Goal: Task Accomplishment & Management: Complete application form

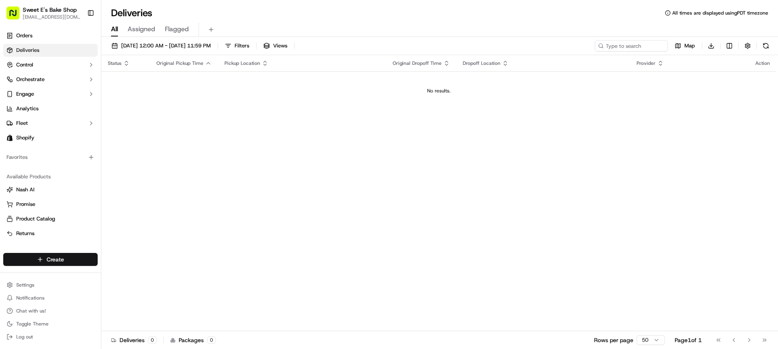
click at [47, 260] on html "Sweet E's Bake Shop [EMAIL_ADDRESS][DOMAIN_NAME] Toggle Sidebar Orders Deliveri…" at bounding box center [389, 174] width 778 height 349
click at [144, 273] on link "Delivery" at bounding box center [146, 274] width 90 height 15
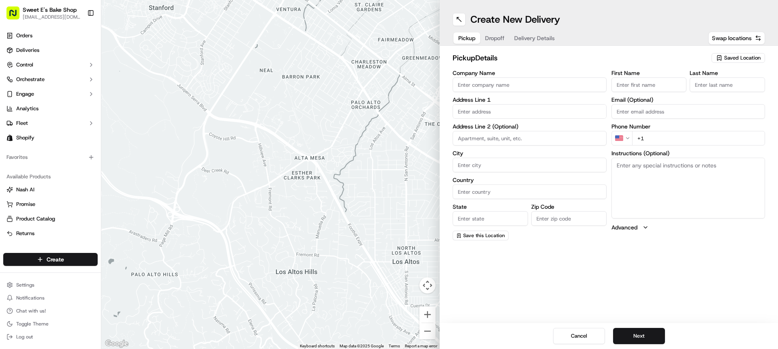
click at [492, 85] on input "Company Name" at bounding box center [529, 84] width 154 height 15
type input "Sweet E's Bakeshop"
type input "[STREET_ADDRESS][PERSON_NAME]"
type input "[GEOGRAPHIC_DATA]"
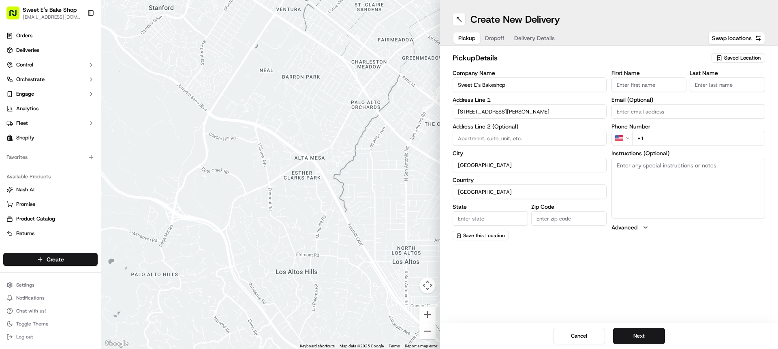
type input "CA"
type input "90016"
type input "[PERSON_NAME]"
type input "[EMAIL_ADDRESS][DOMAIN_NAME]"
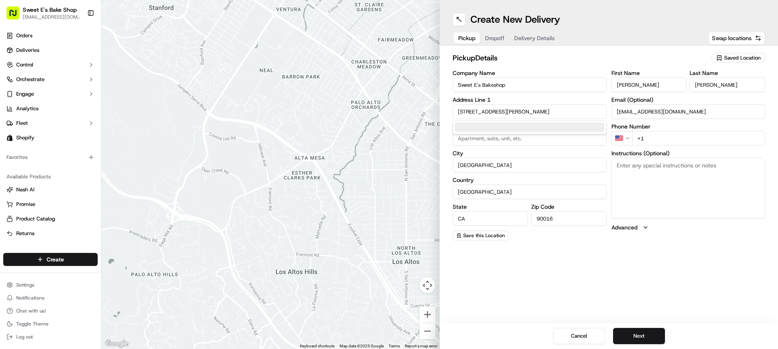
click at [666, 132] on input "+1" at bounding box center [698, 138] width 133 height 15
click at [641, 140] on input "+32 3 513" at bounding box center [698, 138] width 133 height 15
click at [674, 139] on input "[PHONE_NUMBER]" at bounding box center [698, 138] width 133 height 15
click at [642, 139] on input "[PHONE_NUMBER]" at bounding box center [698, 138] width 133 height 15
click at [641, 141] on input "[PHONE_NUMBER]" at bounding box center [698, 138] width 133 height 15
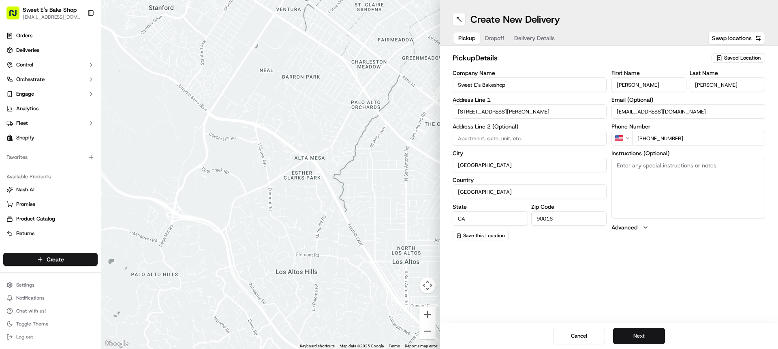
type input "[PHONE_NUMBER]"
click at [644, 336] on button "Next" at bounding box center [639, 336] width 52 height 16
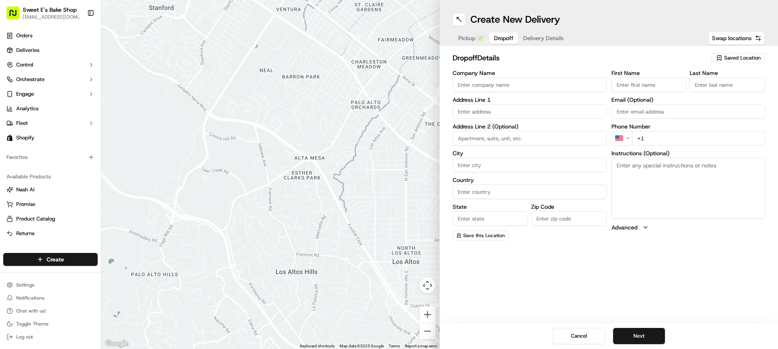
click at [683, 134] on input "+1" at bounding box center [698, 138] width 133 height 15
click at [670, 139] on input "+1" at bounding box center [698, 138] width 133 height 15
type input "+1"
click at [486, 81] on input "Company Name" at bounding box center [529, 84] width 154 height 15
click at [527, 85] on input "Company Name" at bounding box center [529, 84] width 154 height 15
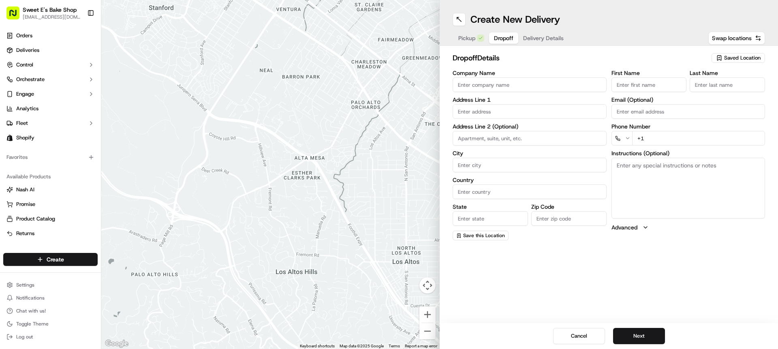
click at [620, 90] on input "First Name" at bounding box center [648, 84] width 75 height 15
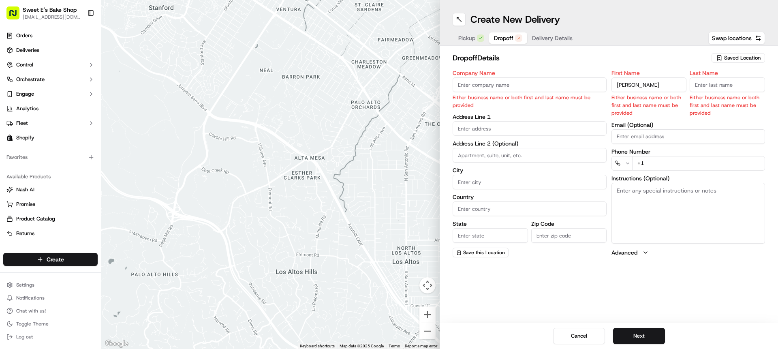
type input "[PERSON_NAME]"
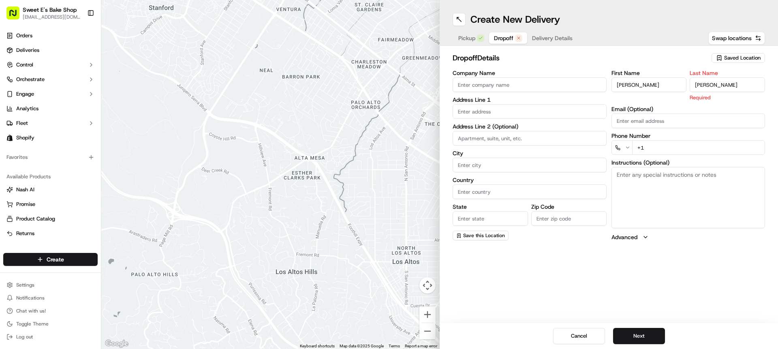
type input "[PERSON_NAME]"
click at [522, 86] on input "Company Name" at bounding box center [529, 84] width 154 height 15
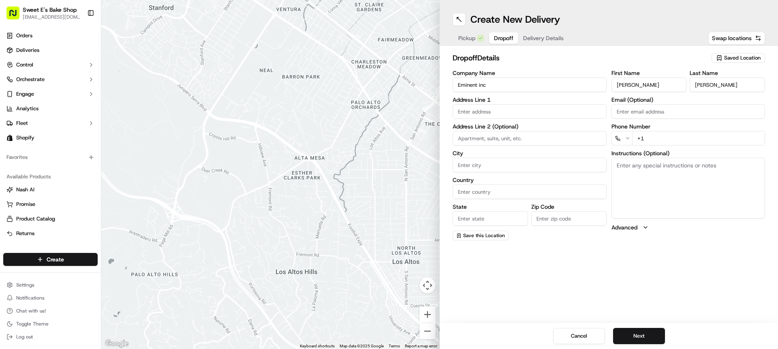
type input "Eminent Inc (Revolve Clothing)"
click at [520, 113] on input "text" at bounding box center [529, 111] width 154 height 15
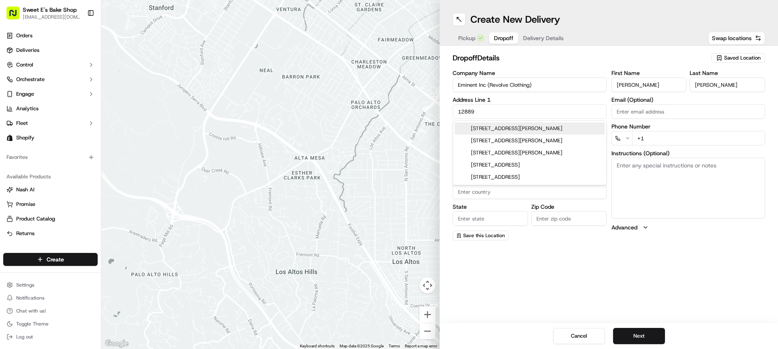
click at [485, 129] on div "[STREET_ADDRESS][PERSON_NAME]" at bounding box center [529, 128] width 150 height 12
type input "[STREET_ADDRESS][PERSON_NAME]"
type input "Cerritos"
type input "[GEOGRAPHIC_DATA]"
type input "CA"
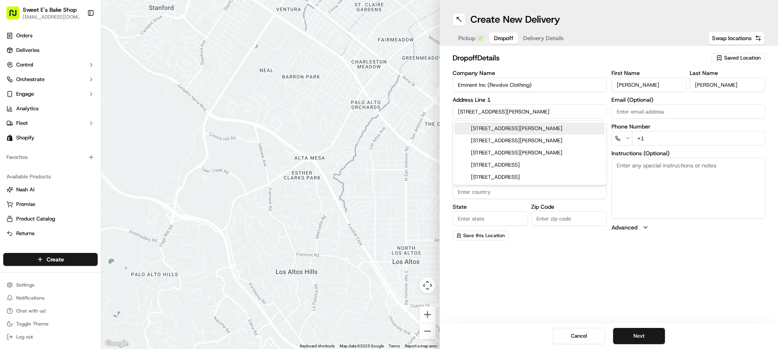
type input "90703"
type input "[STREET_ADDRESS][PERSON_NAME]"
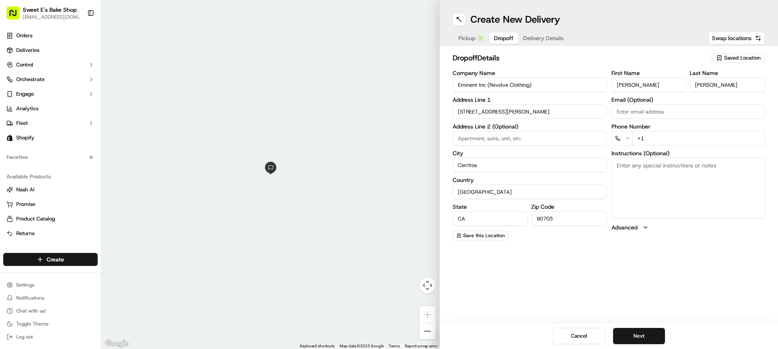
click at [465, 155] on label "City" at bounding box center [529, 153] width 154 height 6
click at [465, 158] on input "Cerritos" at bounding box center [529, 165] width 154 height 15
click at [684, 136] on input "+1" at bounding box center [698, 138] width 133 height 15
click at [665, 138] on input "+1" at bounding box center [698, 138] width 133 height 15
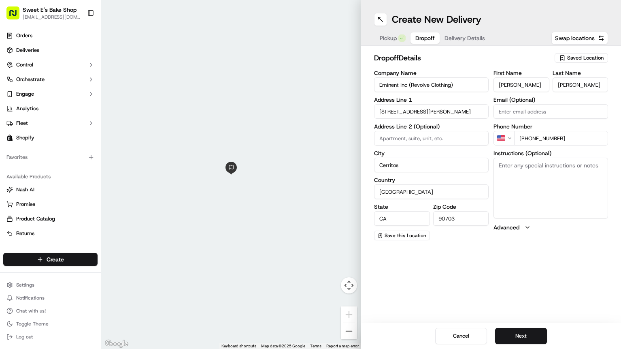
type input "[PHONE_NUMBER]"
click at [535, 169] on textarea "Instructions (Optional)" at bounding box center [551, 188] width 115 height 61
paste textarea "Handle with care. Text a photo and upload to the DoorDash order. Product should…"
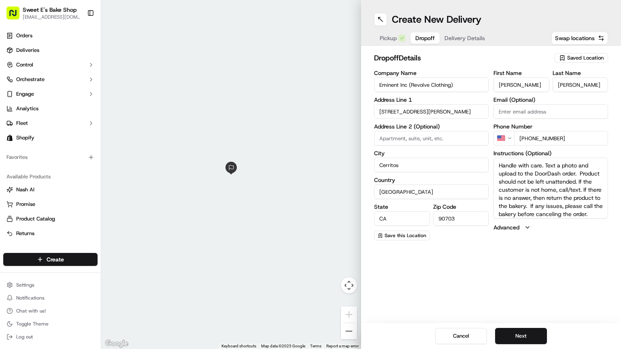
scroll to position [7, 0]
click at [531, 332] on button "Next" at bounding box center [521, 336] width 52 height 16
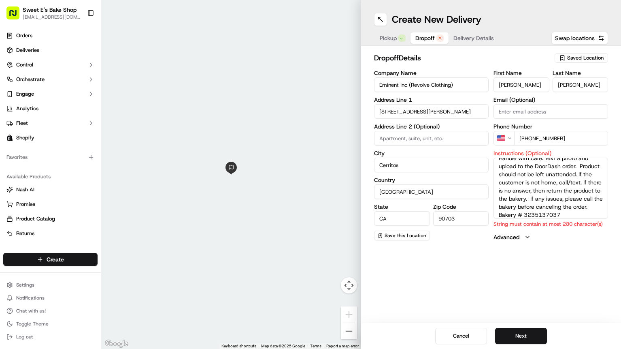
scroll to position [0, 0]
drag, startPoint x: 542, startPoint y: 167, endPoint x: 440, endPoint y: 170, distance: 102.1
click at [440, 170] on div "Company Name Eminent Inc (Revolve Clothing) Address Line 1 [STREET_ADDRESS][PER…" at bounding box center [491, 155] width 234 height 171
click at [534, 168] on textarea "Handle with care. Text a photo and upload to the DoorDash order. Product should…" at bounding box center [551, 188] width 115 height 61
drag, startPoint x: 544, startPoint y: 165, endPoint x: 499, endPoint y: 167, distance: 45.8
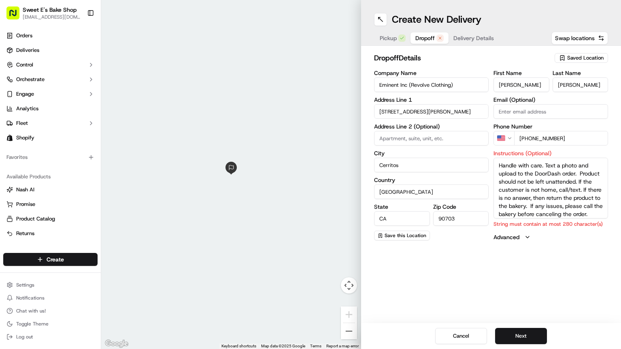
click at [499, 167] on textarea "Handle with care. Text a photo and upload to the DoorDash order. Product should…" at bounding box center [551, 188] width 115 height 61
click at [506, 173] on textarea "Text a photo and upload to the DoorDash order. Product should not be left unatt…" at bounding box center [551, 188] width 115 height 61
click at [592, 166] on textarea "Text a photo and upload to the [PERSON_NAME] order. Product should not be left …" at bounding box center [551, 188] width 115 height 61
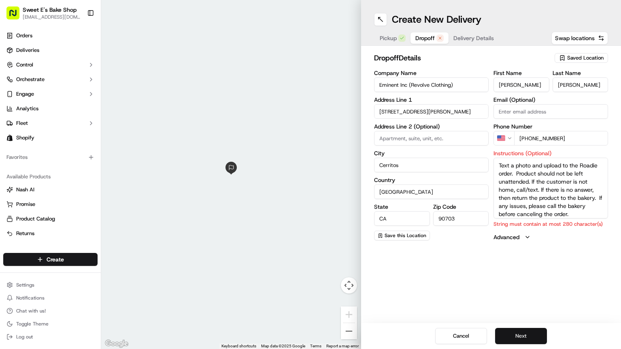
type textarea "Text a photo and upload to the Roadie order. Product should not be left unatten…"
click at [526, 336] on button "Next" at bounding box center [521, 336] width 52 height 16
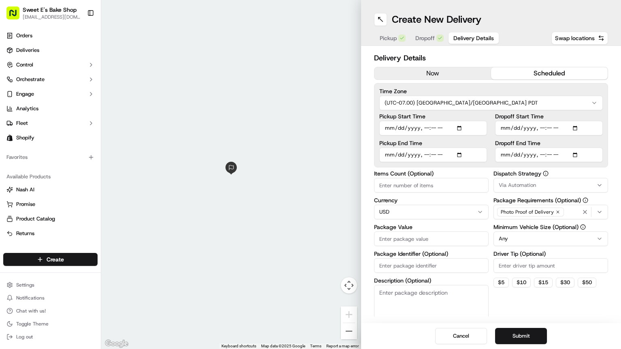
click at [537, 70] on button "scheduled" at bounding box center [549, 73] width 117 height 12
click at [463, 124] on input "Pickup Start Time" at bounding box center [433, 128] width 108 height 15
type input "[DATE]T09:27"
click at [453, 118] on label "Pickup Start Time" at bounding box center [433, 116] width 108 height 6
click at [453, 121] on input "Pickup Start Time" at bounding box center [433, 128] width 108 height 15
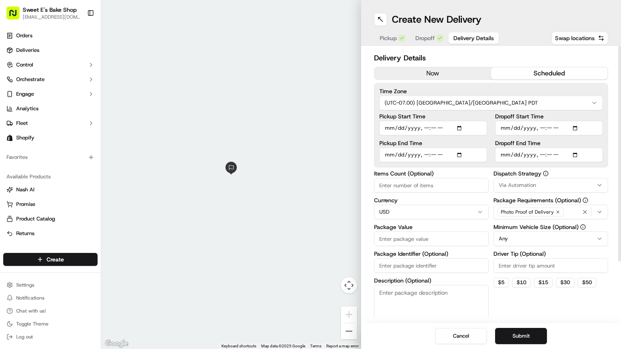
click at [461, 153] on input "Pickup End Time" at bounding box center [433, 154] width 108 height 15
type input "[DATE]T09:47"
click at [573, 127] on input "Dropoff Start Time" at bounding box center [549, 128] width 108 height 15
click at [580, 128] on input "Dropoff Start Time" at bounding box center [549, 128] width 108 height 15
type input "[DATE]T09:51"
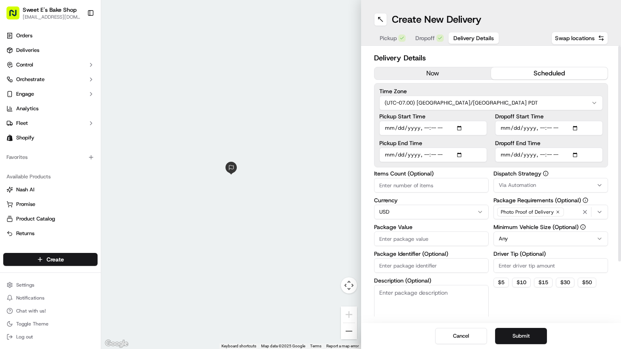
click at [559, 117] on label "Dropoff Start Time" at bounding box center [549, 116] width 108 height 6
click at [559, 121] on input "Dropoff Start Time" at bounding box center [549, 128] width 108 height 15
click at [579, 152] on input "Dropoff End Time" at bounding box center [549, 154] width 108 height 15
type input "[DATE]T13:00"
click at [612, 161] on div "Delivery Details now scheduled Time Zone (UTC-07.00) [GEOGRAPHIC_DATA]/[GEOGRAP…" at bounding box center [491, 184] width 260 height 277
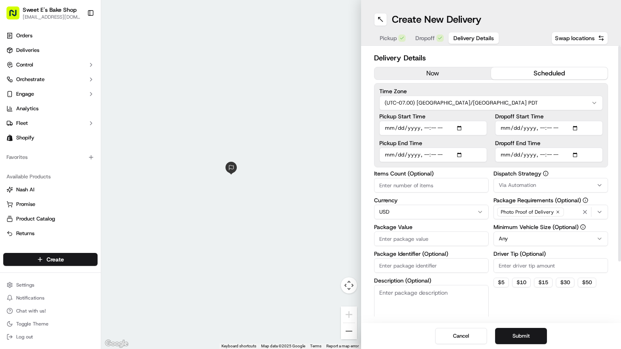
click at [454, 189] on input "Items Count (Optional)" at bounding box center [431, 185] width 115 height 15
type input "1"
click at [517, 184] on span "Via Automation" at bounding box center [517, 184] width 37 height 7
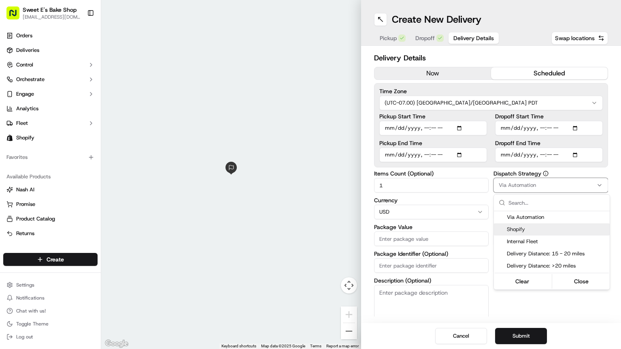
click at [518, 224] on div "Shopify" at bounding box center [552, 229] width 116 height 12
click at [409, 240] on html "Sweet E's Bake Shop [EMAIL_ADDRESS][DOMAIN_NAME] Toggle Sidebar Orders Deliveri…" at bounding box center [310, 174] width 621 height 349
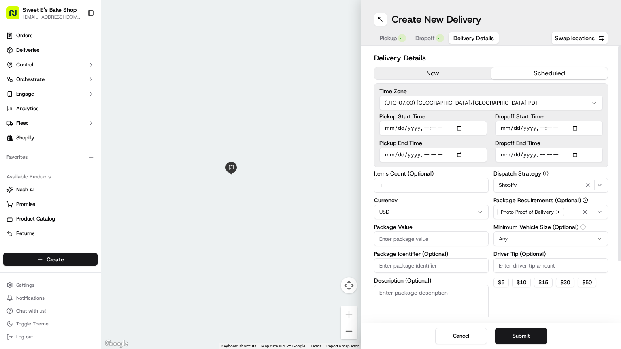
click at [409, 240] on input "Package Value" at bounding box center [431, 238] width 115 height 15
type input "50"
click at [428, 263] on input "Package Identifier (Optional)" at bounding box center [431, 265] width 115 height 15
type input "79687"
click at [470, 280] on label "Description (Optional)" at bounding box center [431, 280] width 115 height 6
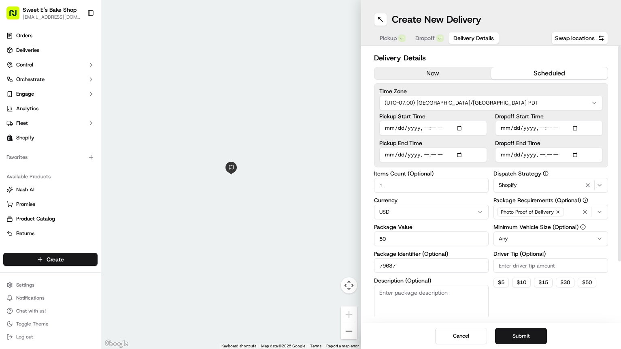
click at [470, 285] on textarea "Description (Optional)" at bounding box center [431, 307] width 115 height 45
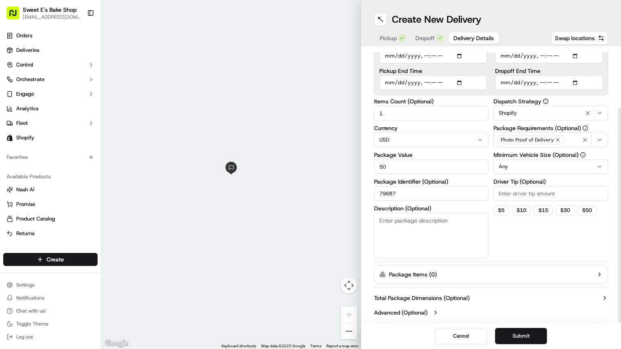
scroll to position [75, 0]
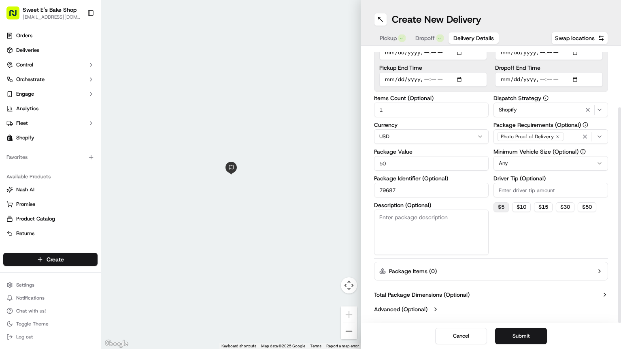
click at [503, 206] on button "$ 5" at bounding box center [501, 207] width 15 height 10
type input "5"
click at [535, 109] on div "Shopify" at bounding box center [551, 110] width 111 height 10
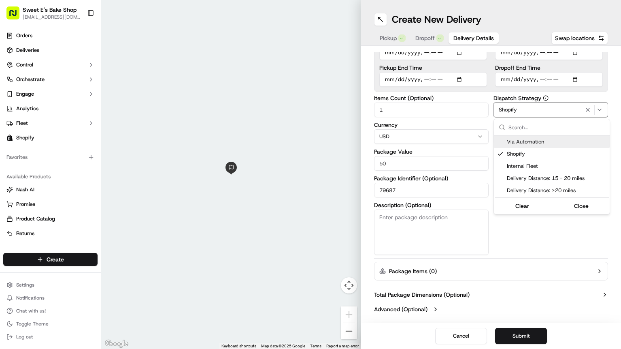
click at [552, 240] on html "Sweet E's Bake Shop [EMAIL_ADDRESS][DOMAIN_NAME] Toggle Sidebar Orders Deliveri…" at bounding box center [310, 174] width 621 height 349
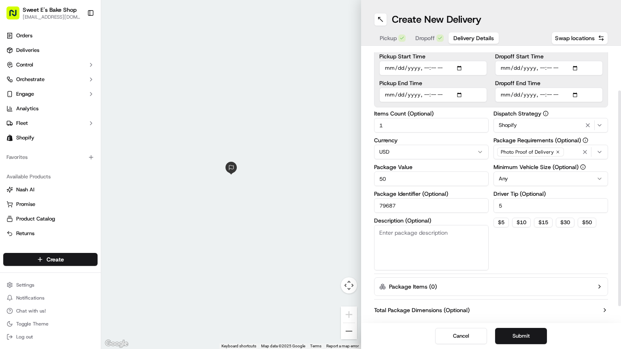
scroll to position [55, 0]
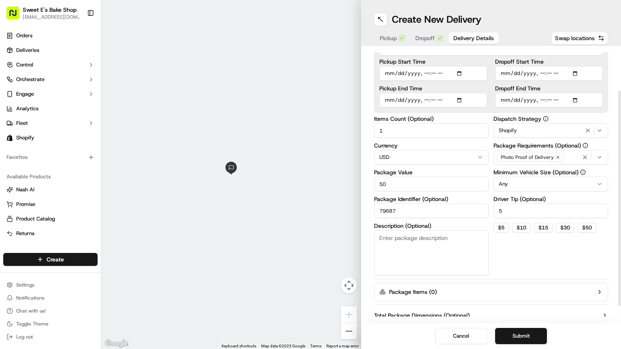
click at [468, 258] on textarea "Description (Optional)" at bounding box center [431, 252] width 115 height 45
click at [544, 251] on div "Dispatch Strategy Shopify Package Requirements (Optional) Photo Proof of Delive…" at bounding box center [551, 196] width 115 height 160
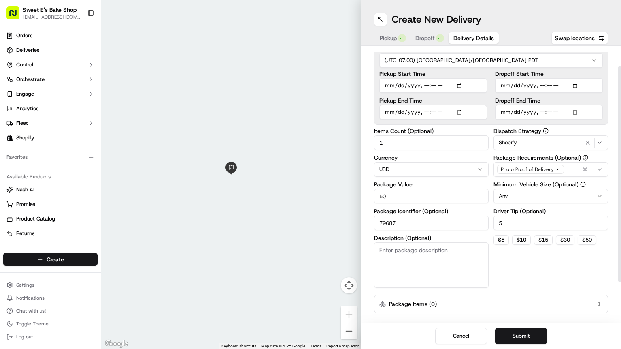
scroll to position [0, 0]
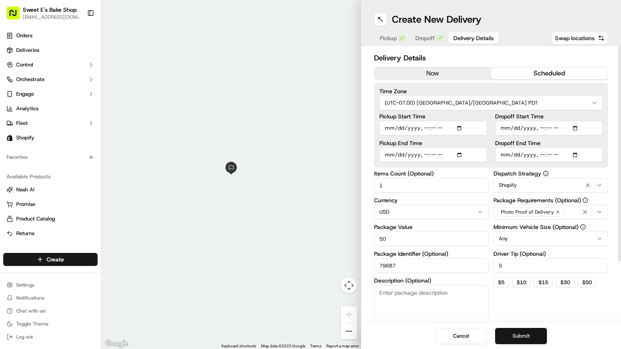
click at [531, 328] on button "Submit" at bounding box center [521, 336] width 52 height 16
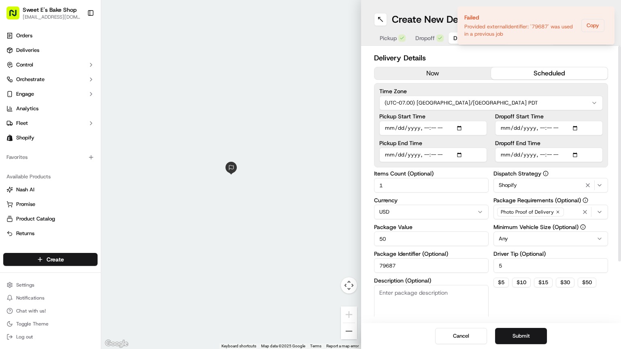
click at [458, 55] on h2 "Delivery Details" at bounding box center [491, 57] width 234 height 11
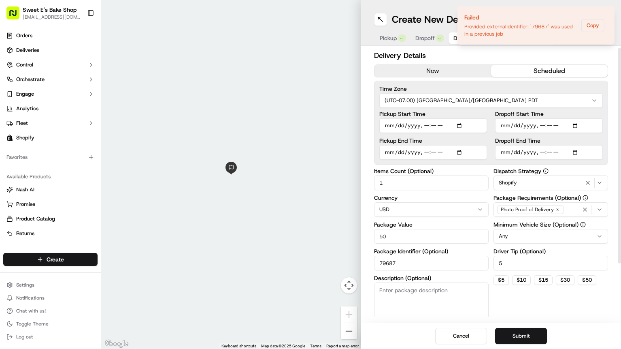
click at [430, 264] on input "79687" at bounding box center [431, 263] width 115 height 15
click at [403, 313] on textarea "Description (Optional)" at bounding box center [431, 304] width 115 height 45
click at [404, 262] on input "79687" at bounding box center [431, 263] width 115 height 15
type input "79687 cooks revolve"
click at [447, 290] on textarea "Description (Optional)" at bounding box center [431, 304] width 115 height 45
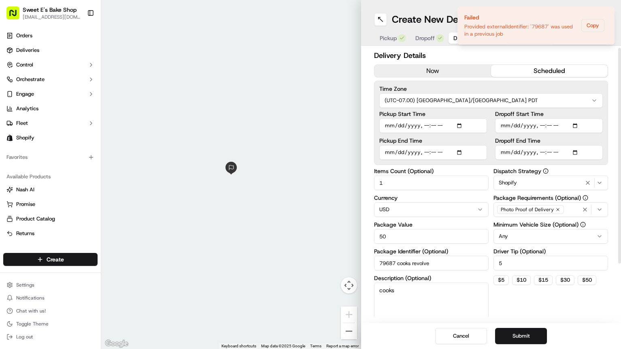
type textarea "cooks"
click at [481, 54] on h2 "Delivery Details" at bounding box center [491, 55] width 234 height 11
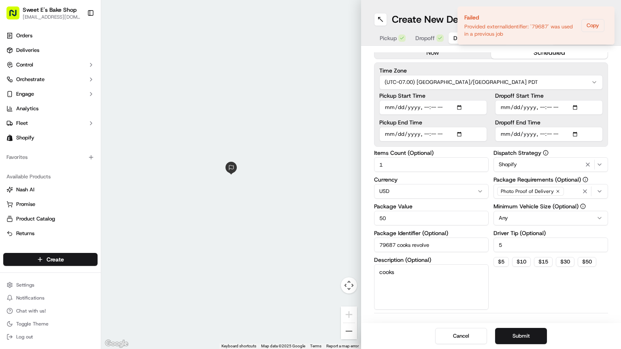
click at [418, 11] on div "Create New Delivery Pickup Dropoff Delivery Details Swap locations" at bounding box center [491, 23] width 260 height 46
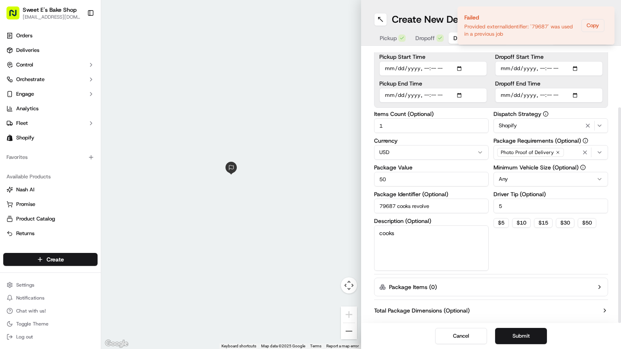
scroll to position [75, 0]
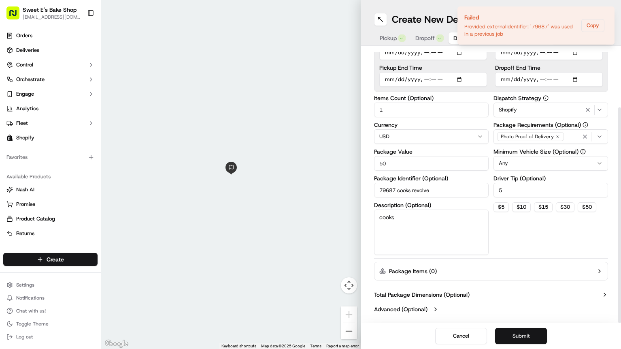
click at [524, 335] on button "Submit" at bounding box center [521, 336] width 52 height 16
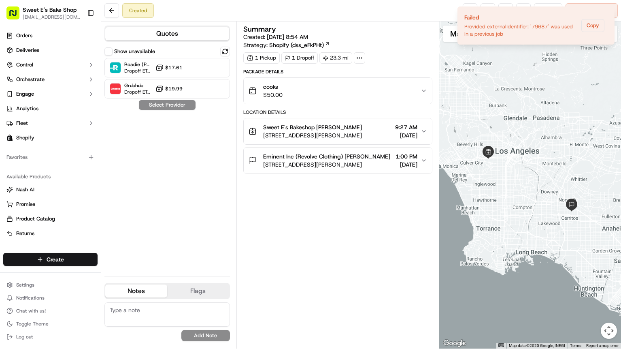
click at [336, 241] on div "Summary Created: [DATE] 8:54 AM Strategy: Shopify (dss_eFkPHt) 1 Pickup 1 Dropo…" at bounding box center [337, 185] width 189 height 319
click at [607, 14] on icon "Notifications (F8)" at bounding box center [608, 13] width 6 height 6
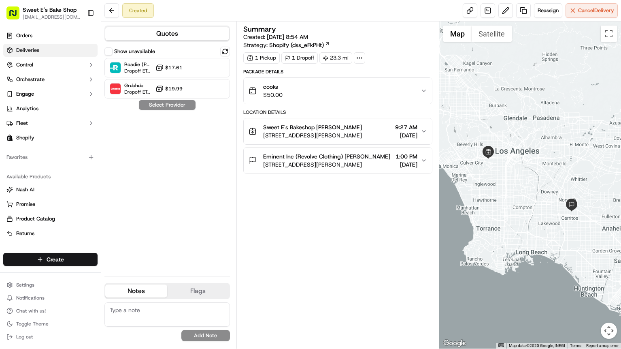
click at [40, 51] on link "Deliveries" at bounding box center [50, 50] width 94 height 13
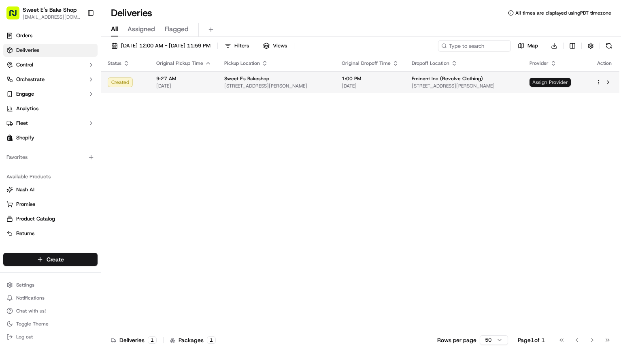
click at [556, 82] on span "Assign Provider" at bounding box center [550, 82] width 41 height 9
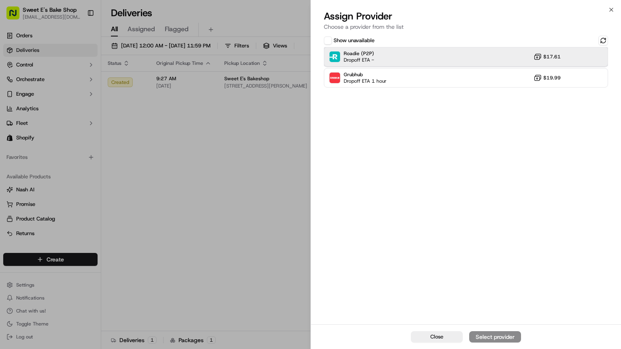
click at [461, 62] on div "Roadie (P2P) Dropoff ETA - $17.61" at bounding box center [466, 56] width 284 height 19
click at [496, 334] on div "Assign Provider" at bounding box center [495, 336] width 40 height 8
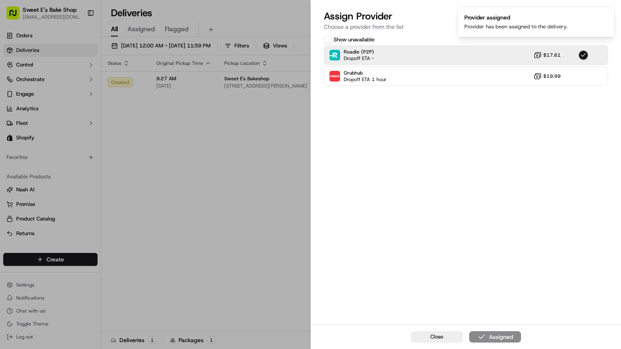
drag, startPoint x: 131, startPoint y: 265, endPoint x: 131, endPoint y: 258, distance: 6.9
